Goal: Task Accomplishment & Management: Manage account settings

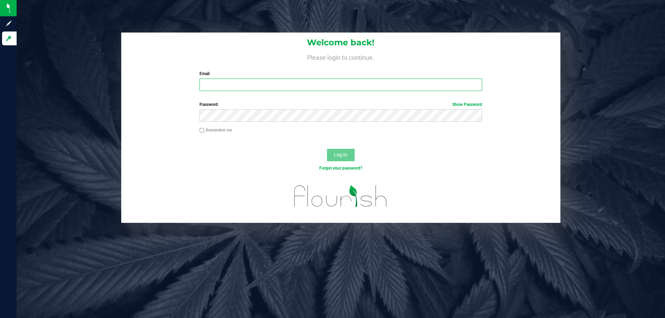
click at [250, 85] on input "Email" at bounding box center [341, 85] width 282 height 12
type input "[PERSON_NAME][EMAIL_ADDRESS][DOMAIN_NAME]"
click at [327, 149] on button "Log In" at bounding box center [341, 155] width 28 height 12
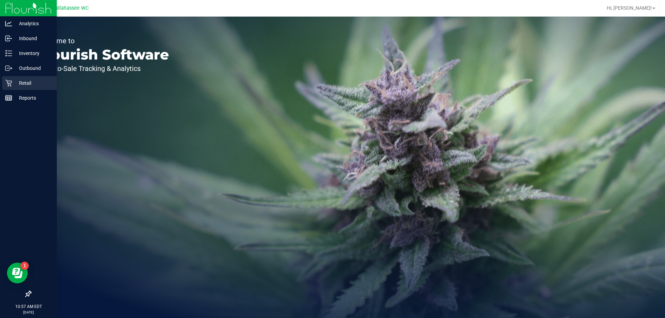
click at [11, 83] on icon at bounding box center [8, 83] width 7 height 7
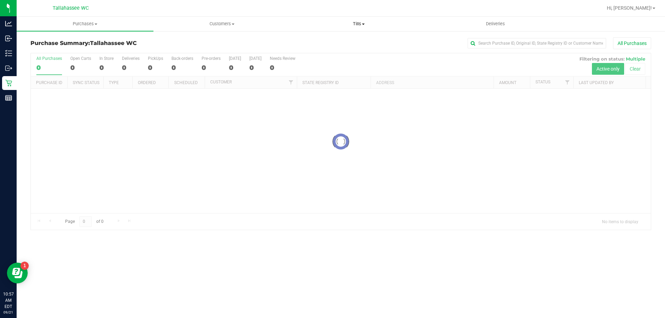
click at [355, 25] on span "Tills" at bounding box center [359, 24] width 136 height 6
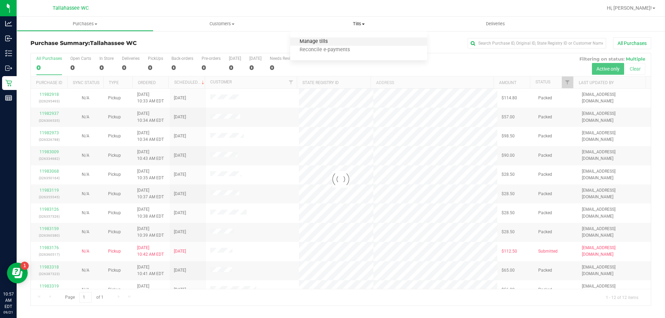
click at [322, 42] on span "Manage tills" at bounding box center [313, 42] width 47 height 6
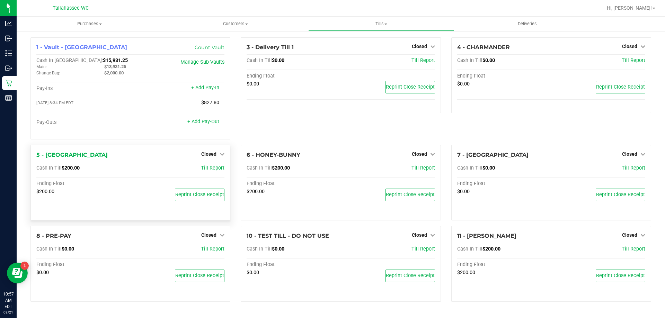
click at [211, 149] on div "5 - LATVIA Closed Open Till Cash In Till $200.00 Till Report Ending Float $200.…" at bounding box center [130, 183] width 200 height 76
click at [211, 152] on div "Closed" at bounding box center [212, 154] width 23 height 8
click at [212, 154] on span "Closed" at bounding box center [208, 154] width 15 height 6
click at [214, 167] on link "Open Till" at bounding box center [209, 169] width 18 height 6
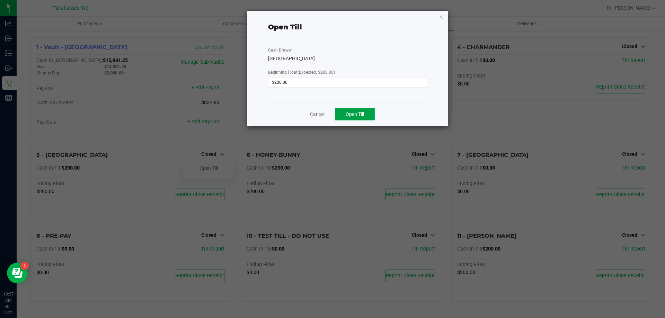
click at [340, 115] on button "Open Till" at bounding box center [355, 114] width 40 height 12
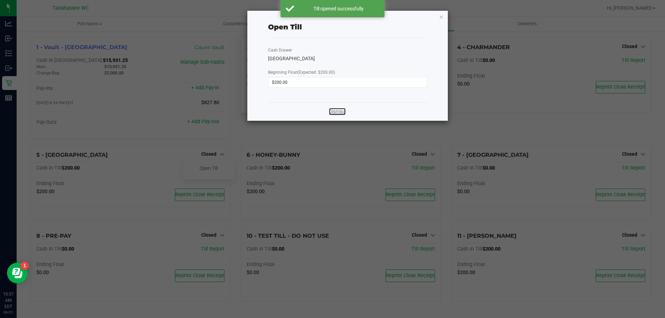
click at [340, 113] on link "Dismiss" at bounding box center [337, 111] width 17 height 7
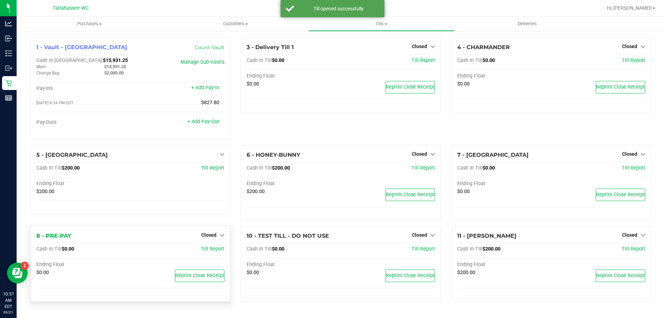
click at [205, 232] on div "Closed" at bounding box center [212, 235] width 23 height 8
click at [209, 237] on span "Closed" at bounding box center [208, 235] width 15 height 6
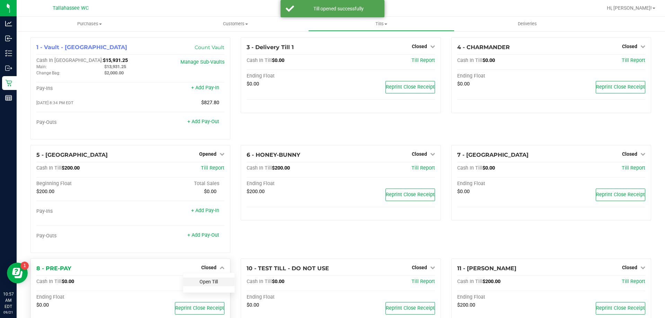
click at [213, 284] on link "Open Till" at bounding box center [209, 282] width 18 height 6
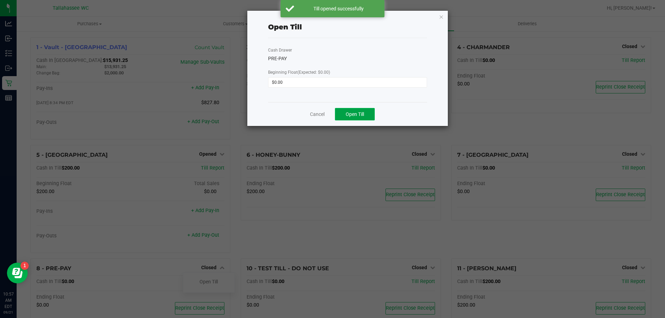
click at [354, 108] on button "Open Till" at bounding box center [355, 114] width 40 height 12
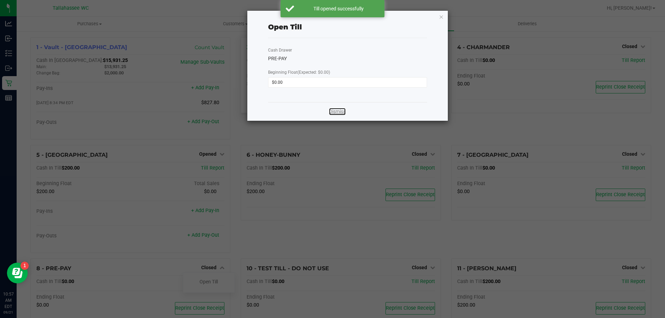
click at [334, 110] on link "Dismiss" at bounding box center [337, 111] width 17 height 7
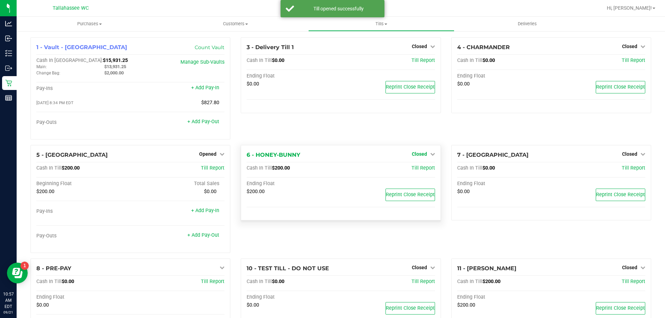
click at [420, 154] on span "Closed" at bounding box center [419, 154] width 15 height 6
click at [418, 168] on link "Open Till" at bounding box center [419, 169] width 18 height 6
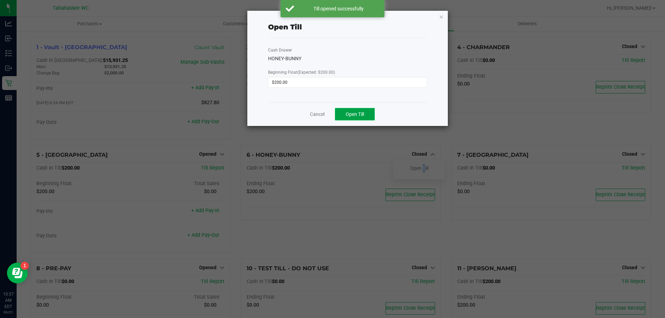
click at [354, 108] on button "Open Till" at bounding box center [355, 114] width 40 height 12
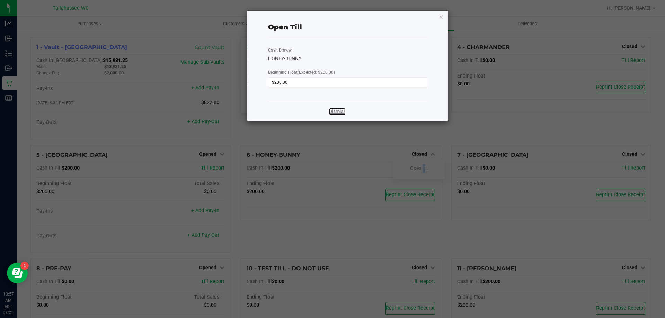
click at [343, 113] on link "Dismiss" at bounding box center [337, 111] width 17 height 7
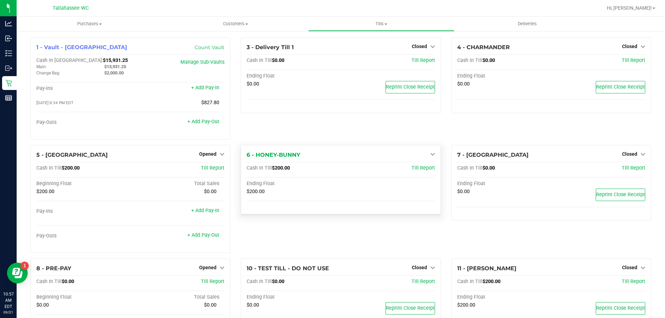
scroll to position [62, 0]
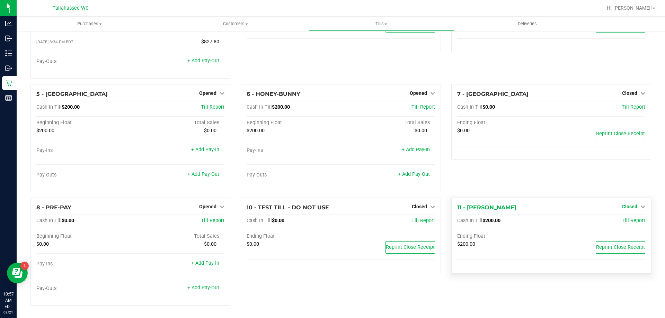
click at [625, 208] on span "Closed" at bounding box center [629, 207] width 15 height 6
click at [629, 219] on link "Open Till" at bounding box center [629, 221] width 18 height 6
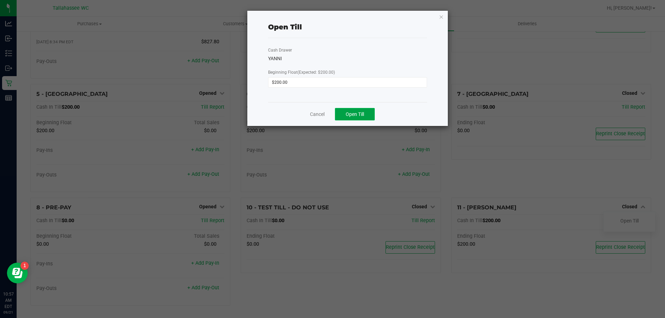
click at [355, 110] on button "Open Till" at bounding box center [355, 114] width 40 height 12
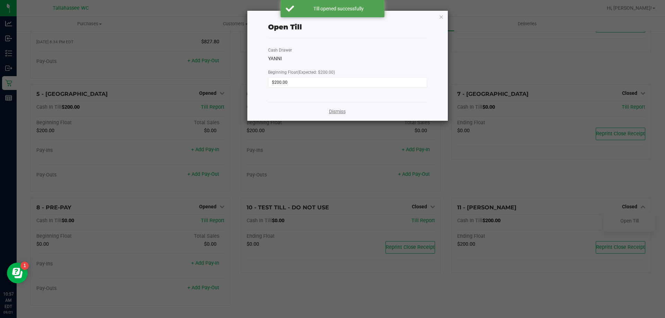
click at [341, 115] on div "Dismiss" at bounding box center [347, 111] width 159 height 19
click at [339, 111] on link "Dismiss" at bounding box center [337, 111] width 17 height 7
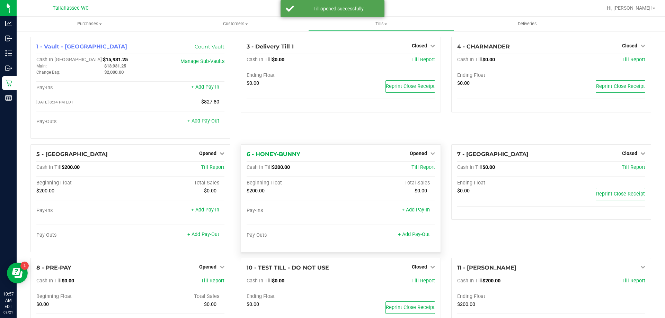
scroll to position [0, 0]
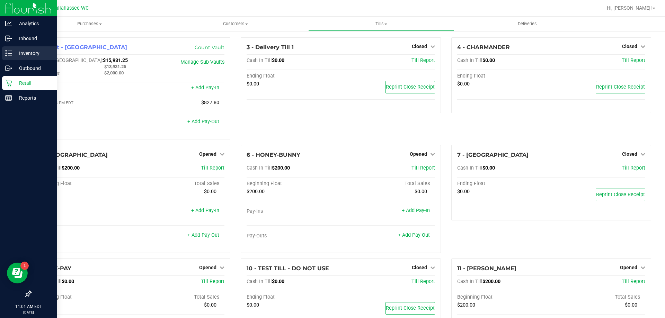
click at [23, 53] on p "Inventory" at bounding box center [33, 53] width 42 height 8
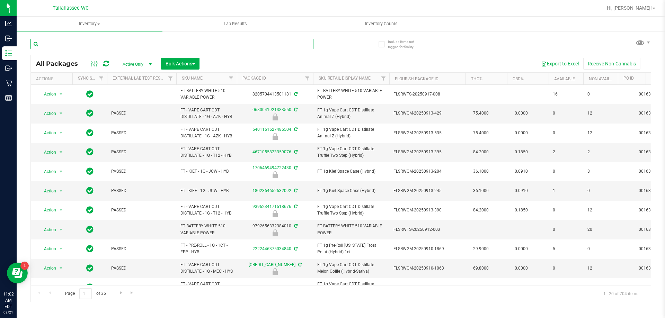
click at [78, 46] on input "text" at bounding box center [171, 44] width 283 height 10
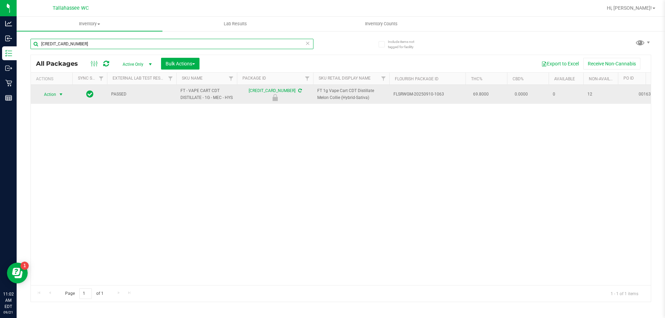
type input "[CREDIT_CARD_NUMBER]"
click at [61, 97] on span "select" at bounding box center [61, 95] width 6 height 6
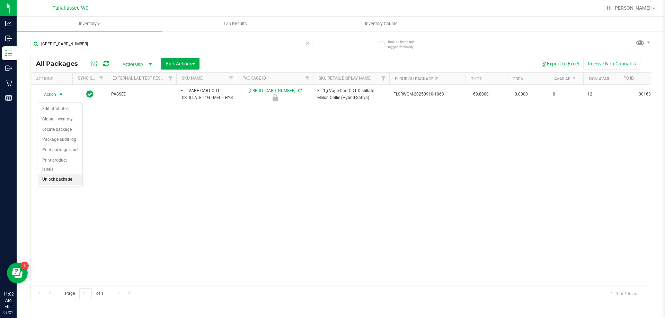
click at [66, 175] on li "Unlock package" at bounding box center [60, 180] width 44 height 10
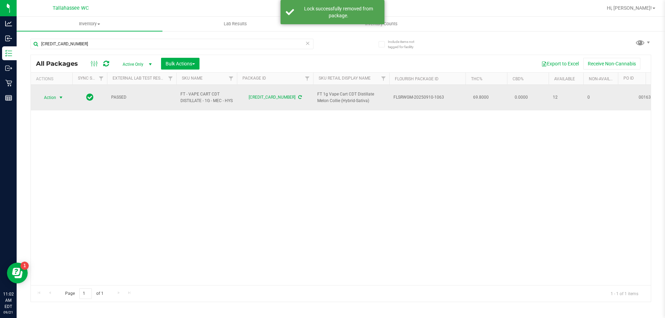
click at [61, 97] on span "select" at bounding box center [61, 98] width 6 height 6
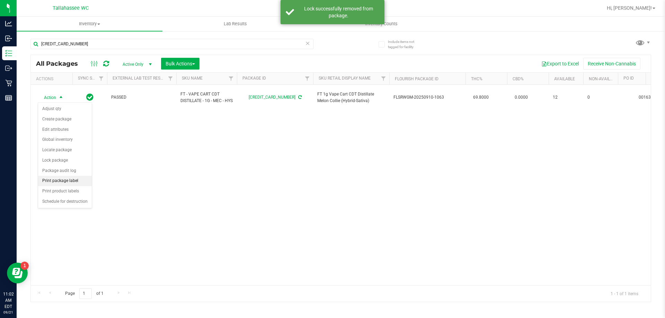
click at [70, 180] on li "Print package label" at bounding box center [65, 181] width 54 height 10
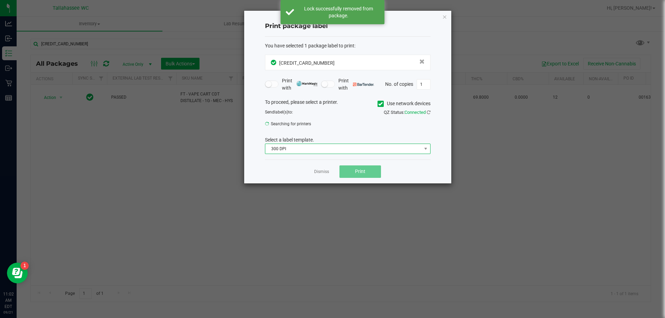
click at [282, 150] on span "300 DPI" at bounding box center [343, 149] width 156 height 10
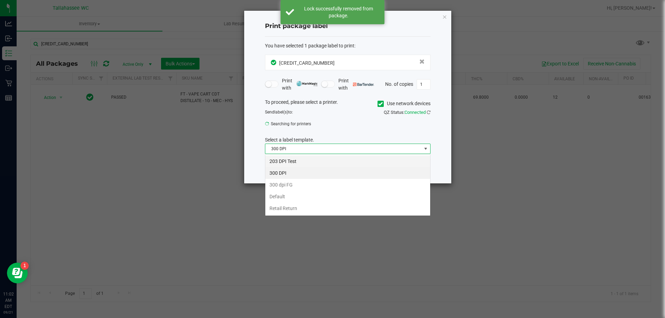
scroll to position [10, 166]
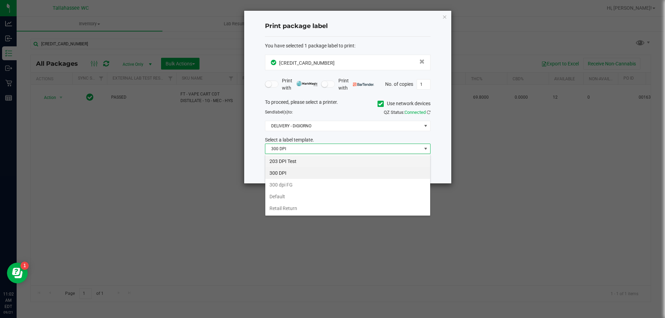
click at [285, 162] on li "203 DPI Test" at bounding box center [347, 162] width 165 height 12
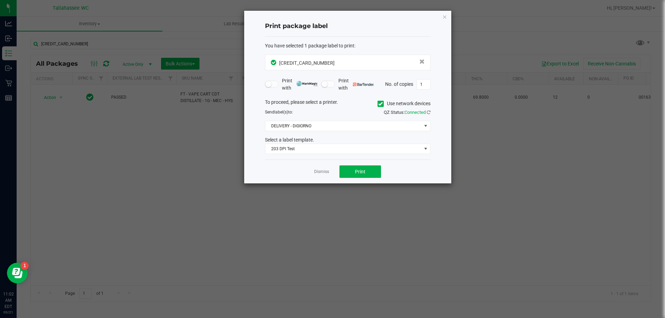
click at [353, 163] on div "Dismiss Print" at bounding box center [348, 172] width 166 height 24
click at [352, 168] on button "Print" at bounding box center [360, 172] width 42 height 12
click at [321, 171] on link "Dismiss" at bounding box center [321, 172] width 15 height 6
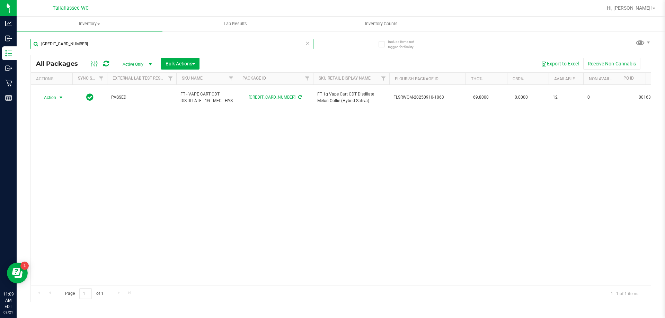
click at [310, 45] on input "[CREDIT_CARD_NUMBER]" at bounding box center [171, 44] width 283 height 10
click at [309, 45] on icon at bounding box center [307, 43] width 5 height 8
click at [306, 44] on input "text" at bounding box center [171, 44] width 283 height 10
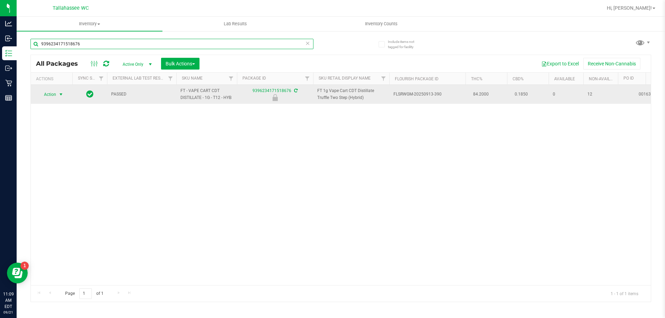
type input "9396234171518676"
click at [52, 93] on span "Action" at bounding box center [47, 95] width 19 height 10
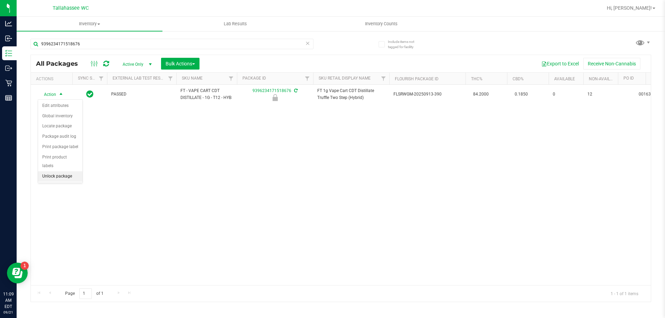
click at [64, 171] on li "Unlock package" at bounding box center [60, 176] width 44 height 10
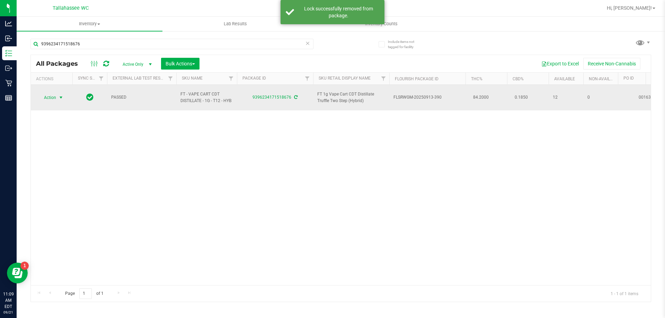
click at [51, 97] on span "Action" at bounding box center [47, 98] width 19 height 10
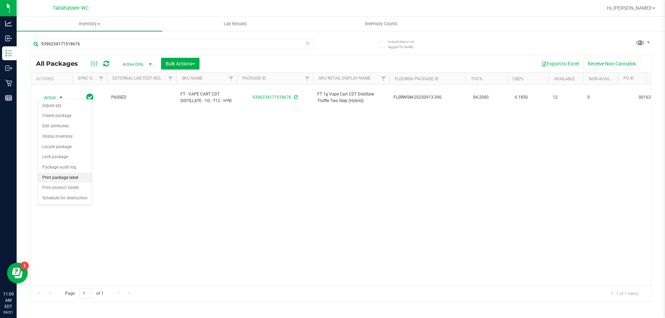
click at [60, 179] on li "Print package label" at bounding box center [65, 178] width 54 height 10
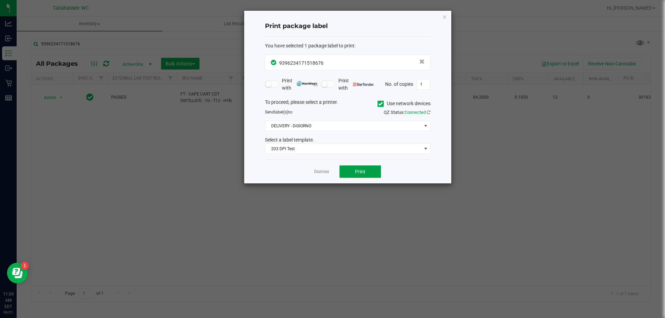
click at [371, 175] on button "Print" at bounding box center [360, 172] width 42 height 12
click at [323, 172] on link "Dismiss" at bounding box center [321, 172] width 15 height 6
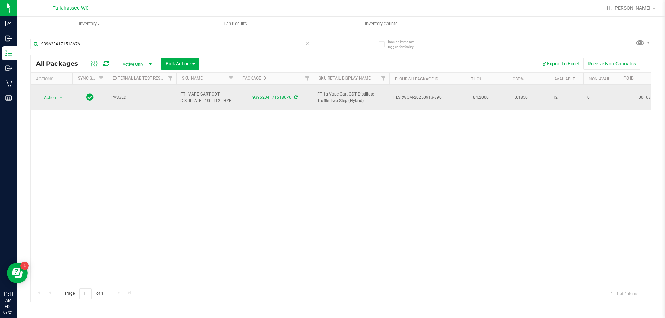
drag, startPoint x: 234, startPoint y: 98, endPoint x: 176, endPoint y: 94, distance: 57.7
click at [176, 94] on td "FT - VAPE CART CDT DISTILLATE - 1G - T12 - HYB" at bounding box center [206, 98] width 61 height 26
copy span "FT - VAPE CART CDT DISTILLATE - 1G - T12 - HYB"
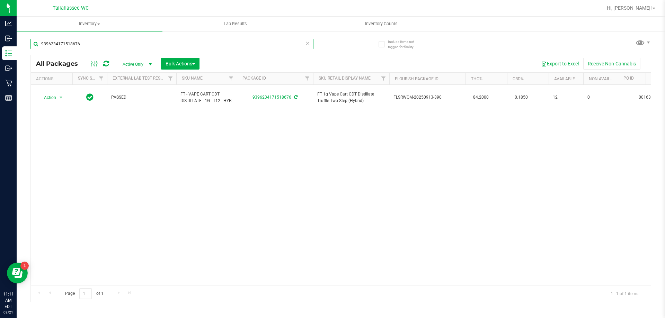
click at [200, 44] on input "9396234171518676" at bounding box center [171, 44] width 283 height 10
paste input "FT - VAPE CART CDT DISTILLATE - 1G - T12 - HYB"
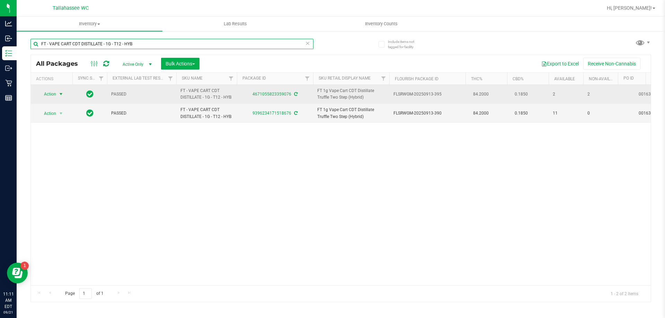
type input "FT - VAPE CART CDT DISTILLATE - 1G - T12 - HYB"
click at [54, 94] on span "Action" at bounding box center [47, 94] width 19 height 10
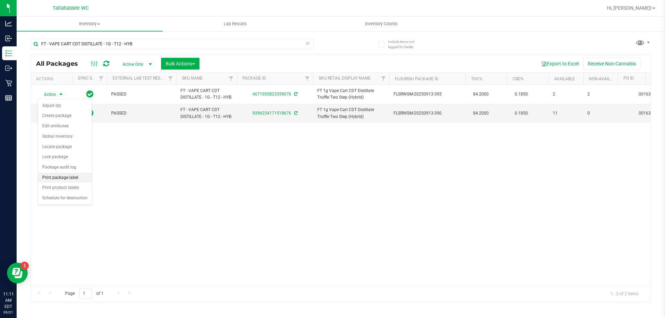
click at [71, 174] on li "Print package label" at bounding box center [65, 178] width 54 height 10
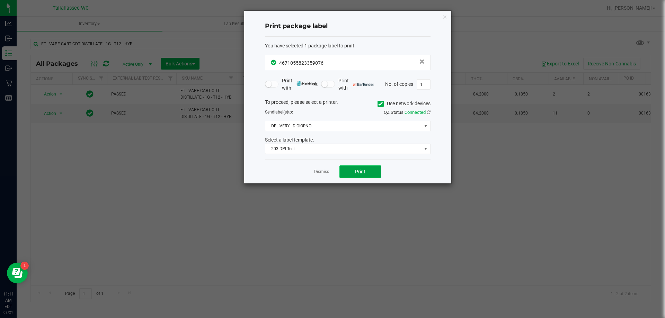
click at [348, 173] on button "Print" at bounding box center [360, 172] width 42 height 12
drag, startPoint x: 325, startPoint y: 172, endPoint x: 286, endPoint y: 163, distance: 39.5
click at [324, 172] on link "Dismiss" at bounding box center [321, 172] width 15 height 6
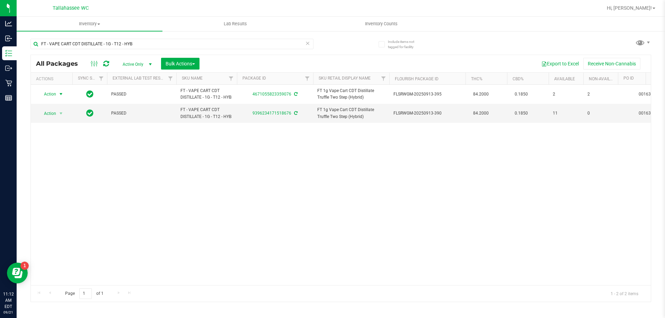
click at [309, 43] on icon at bounding box center [307, 43] width 5 height 8
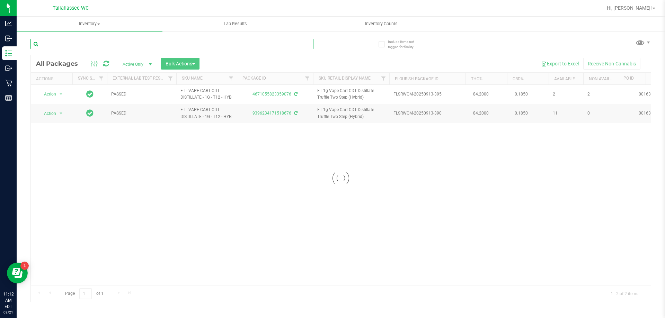
click at [302, 44] on input "text" at bounding box center [171, 44] width 283 height 10
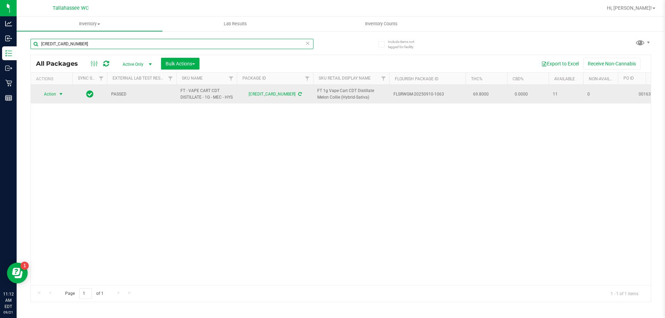
type input "[CREDIT_CARD_NUMBER]"
click at [57, 98] on span "select" at bounding box center [61, 94] width 9 height 10
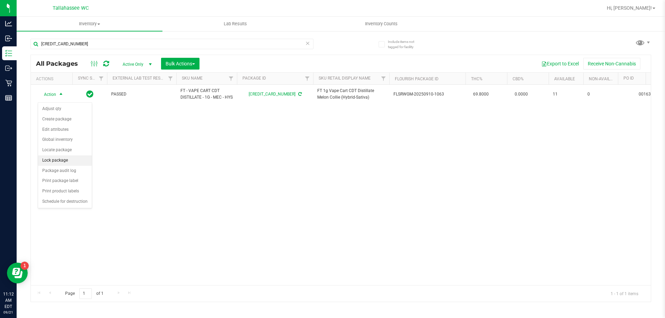
click at [67, 161] on li "Lock package" at bounding box center [65, 161] width 54 height 10
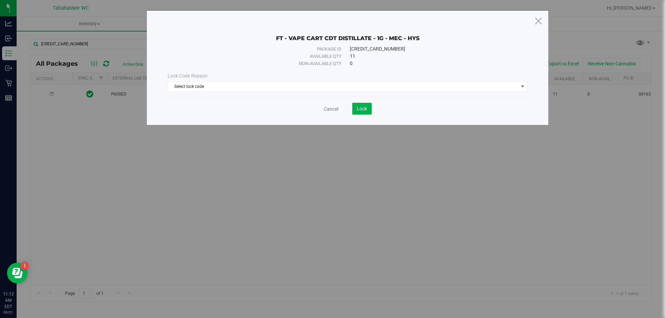
click at [263, 94] on div "Lock Code Reason Select lock code Select lock code Newly Received Administrativ…" at bounding box center [347, 82] width 370 height 30
click at [263, 90] on span "Select lock code" at bounding box center [343, 87] width 351 height 10
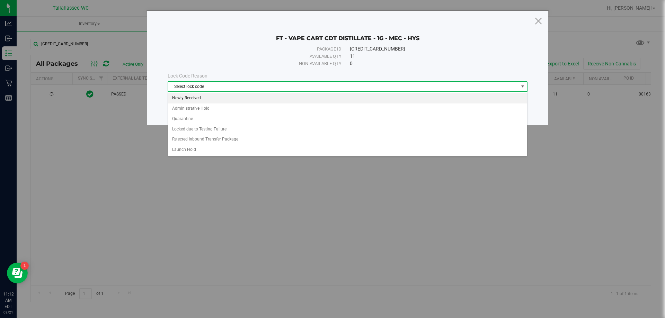
click at [205, 101] on li "Newly Received" at bounding box center [347, 98] width 359 height 10
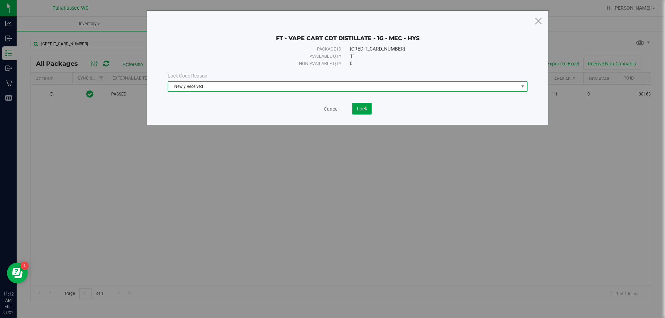
click at [364, 109] on span "Lock" at bounding box center [362, 109] width 10 height 6
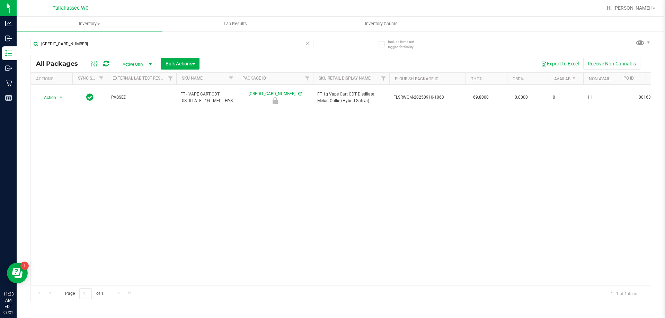
click at [307, 45] on icon at bounding box center [307, 43] width 5 height 8
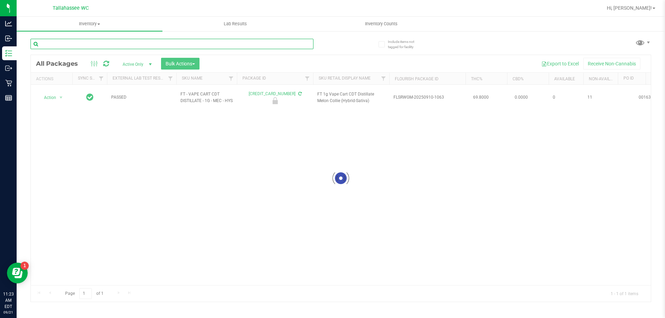
click at [307, 45] on input "text" at bounding box center [171, 44] width 283 height 10
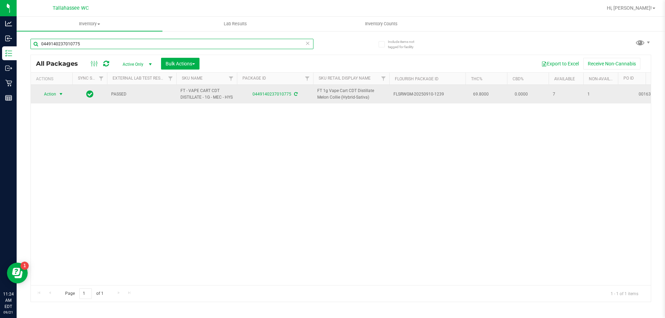
type input "0449140237010775"
click at [62, 97] on span "select" at bounding box center [61, 94] width 6 height 6
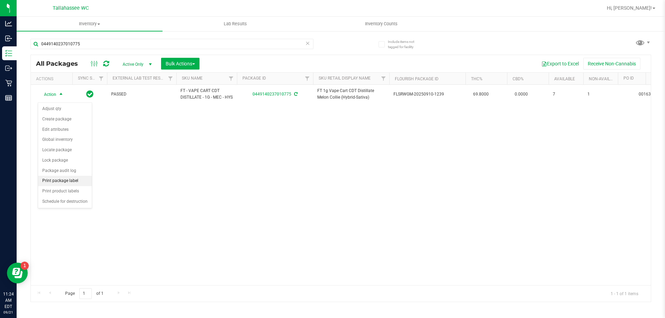
click at [53, 182] on li "Print package label" at bounding box center [65, 181] width 54 height 10
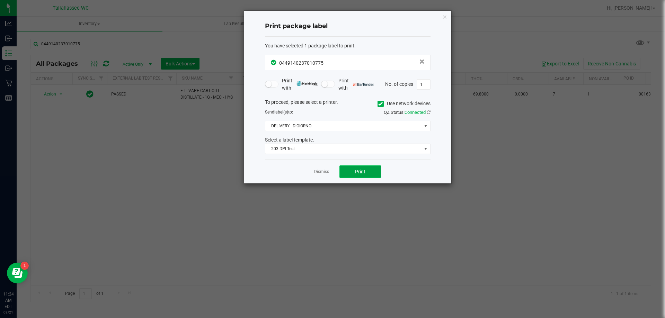
click at [380, 177] on button "Print" at bounding box center [360, 172] width 42 height 12
click at [446, 16] on icon "button" at bounding box center [444, 16] width 5 height 8
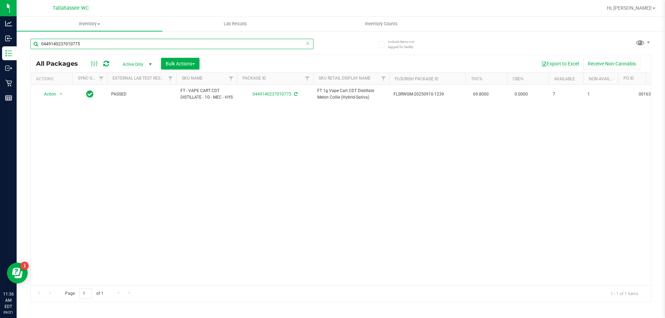
click at [311, 44] on input "0449140237010775" at bounding box center [171, 44] width 283 height 10
click at [307, 43] on icon at bounding box center [307, 43] width 5 height 8
click at [306, 42] on input "text" at bounding box center [171, 44] width 283 height 10
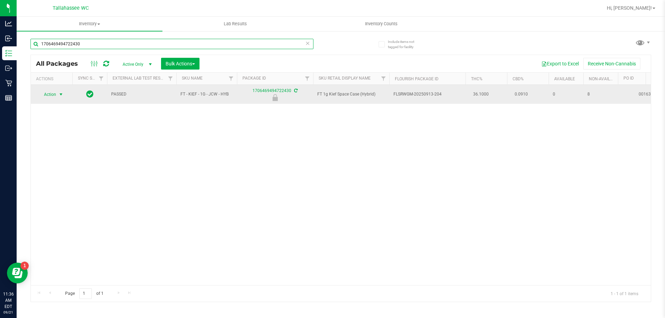
type input "1706469494722430"
click at [56, 95] on span "Action" at bounding box center [47, 95] width 19 height 10
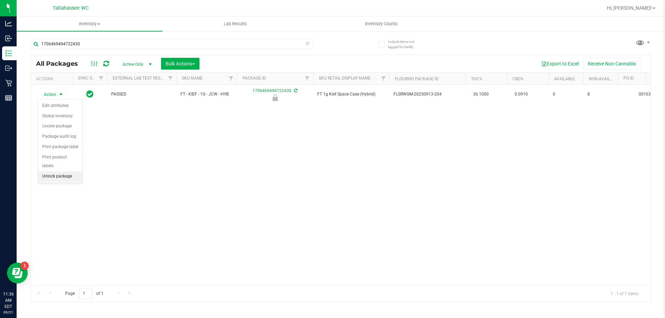
click at [56, 171] on li "Unlock package" at bounding box center [60, 176] width 44 height 10
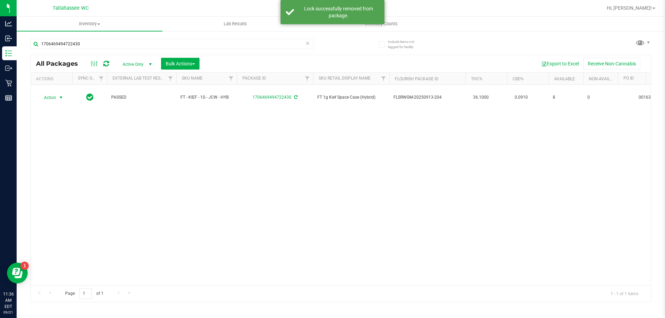
click at [45, 93] on span "Action" at bounding box center [47, 98] width 19 height 10
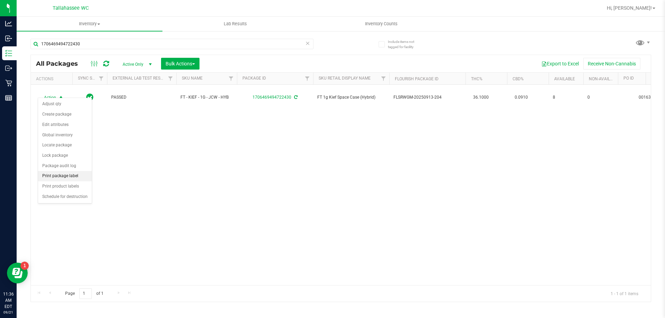
click at [73, 176] on li "Print package label" at bounding box center [65, 176] width 54 height 10
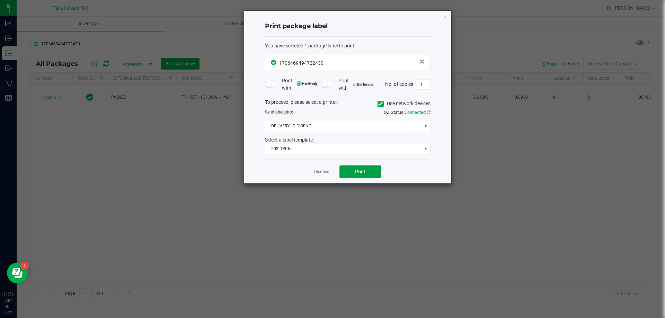
click at [371, 170] on button "Print" at bounding box center [360, 172] width 42 height 12
click at [326, 171] on link "Dismiss" at bounding box center [321, 172] width 15 height 6
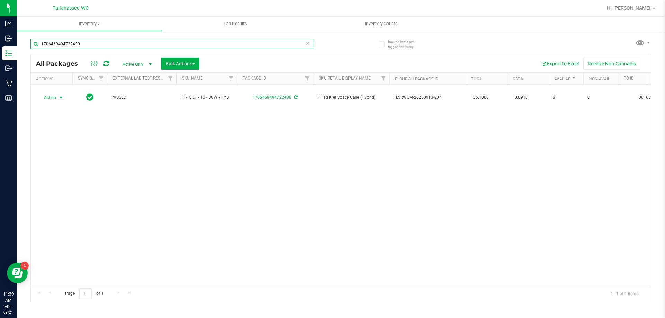
click at [311, 43] on input "1706469494722430" at bounding box center [171, 44] width 283 height 10
click at [309, 43] on icon at bounding box center [307, 43] width 5 height 8
click at [305, 44] on input "text" at bounding box center [171, 44] width 283 height 10
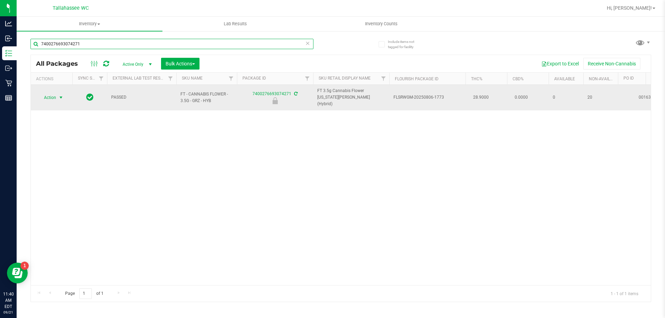
type input "7400276693074271"
click at [58, 94] on span "select" at bounding box center [61, 98] width 9 height 10
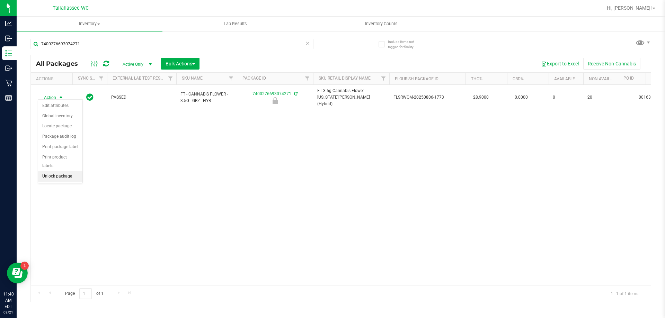
click at [57, 171] on li "Unlock package" at bounding box center [60, 176] width 44 height 10
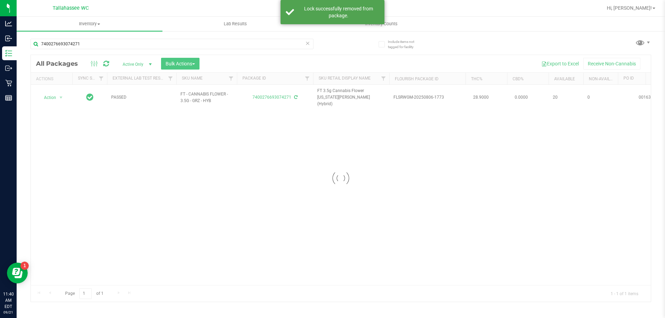
drag, startPoint x: 57, startPoint y: 164, endPoint x: 93, endPoint y: 119, distance: 57.4
click at [231, 63] on div "Export to Excel Receive Non-Cannabis" at bounding box center [425, 64] width 441 height 12
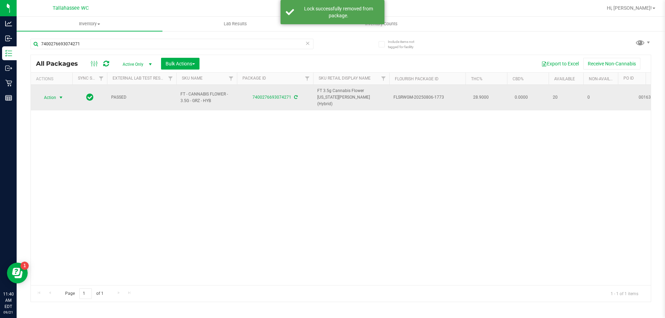
click at [57, 94] on span "select" at bounding box center [61, 98] width 9 height 10
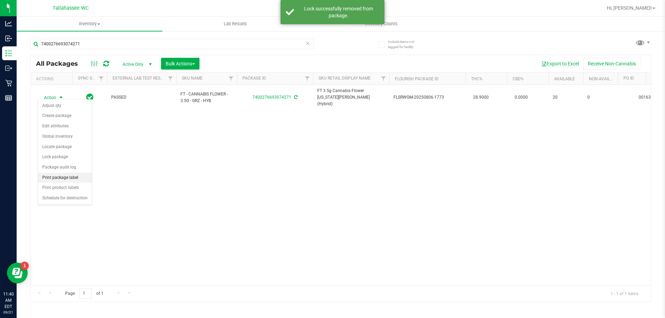
click at [73, 180] on li "Print package label" at bounding box center [65, 178] width 54 height 10
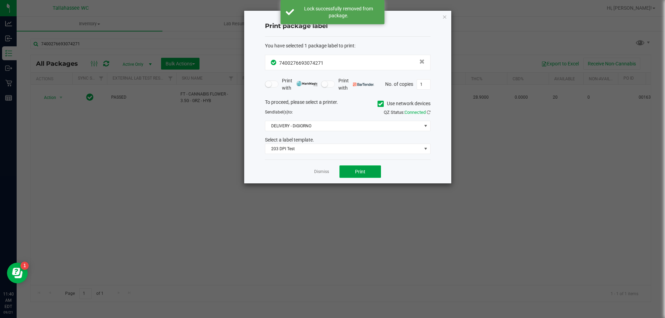
click at [373, 178] on button "Print" at bounding box center [360, 172] width 42 height 12
